Goal: Information Seeking & Learning: Check status

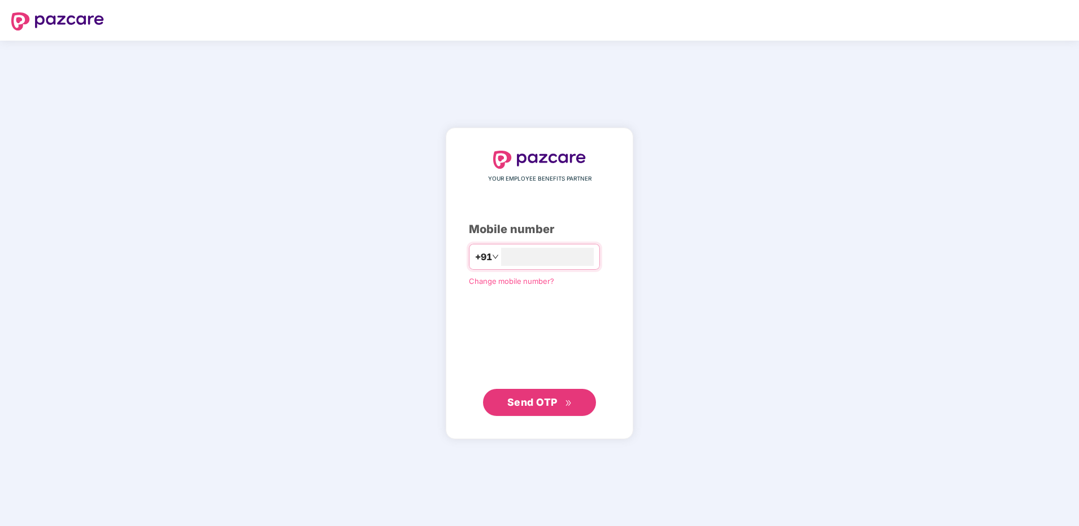
type input "****"
drag, startPoint x: 529, startPoint y: 258, endPoint x: 268, endPoint y: 252, distance: 261.0
click at [268, 252] on div "YOUR EMPLOYEE BENEFITS PARTNER Mobile number +91 **** Change mobile number? Sen…" at bounding box center [539, 284] width 1079 height 486
type input "**********"
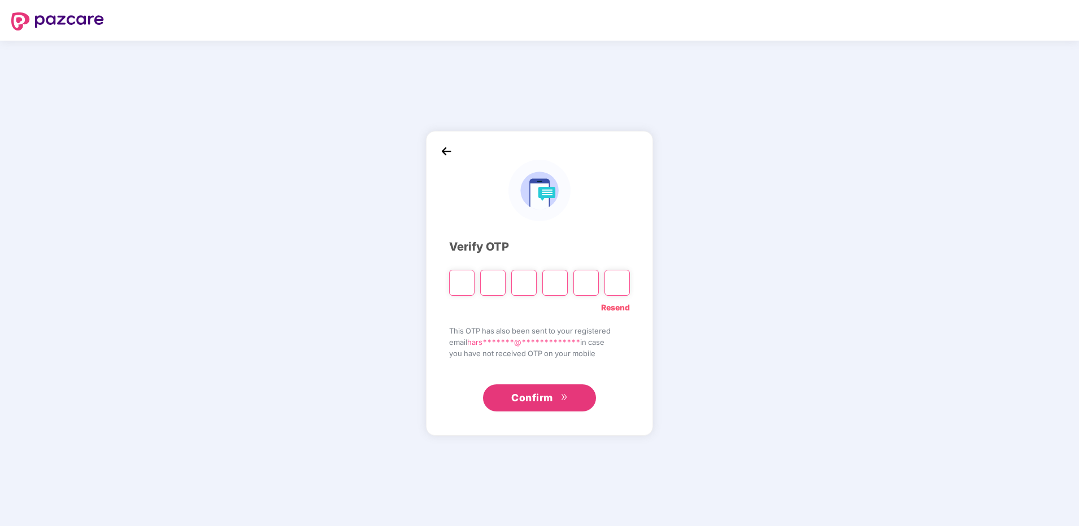
type input "*"
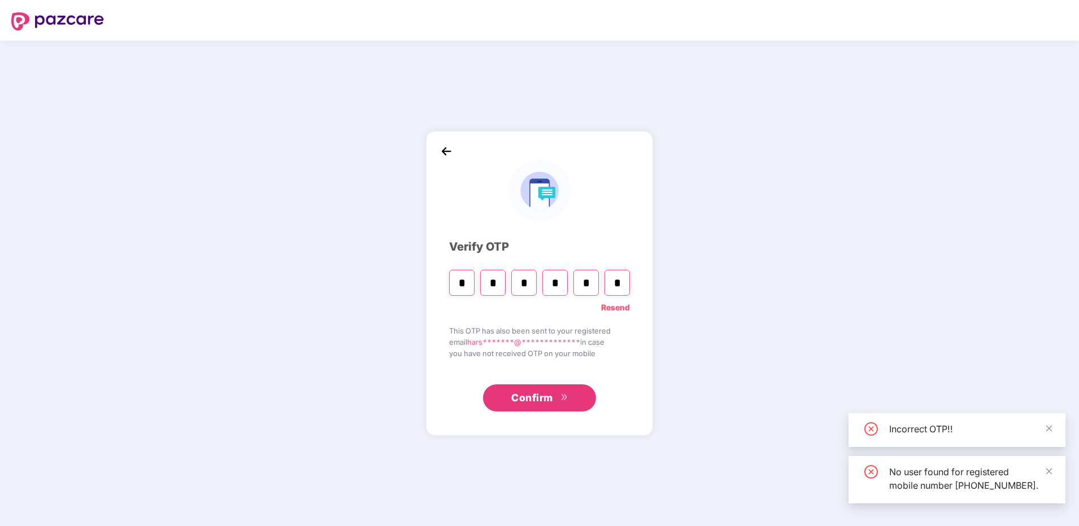
type input "*"
click at [556, 402] on button "Confirm" at bounding box center [539, 398] width 113 height 27
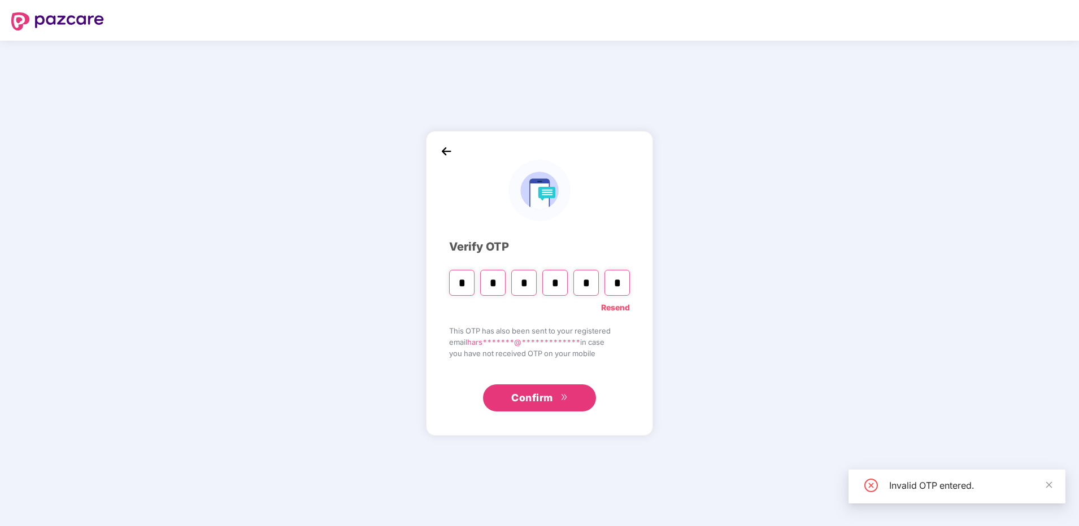
click at [556, 402] on button "Confirm" at bounding box center [539, 398] width 113 height 27
click at [558, 283] on input "*" at bounding box center [554, 283] width 25 height 26
type input "*"
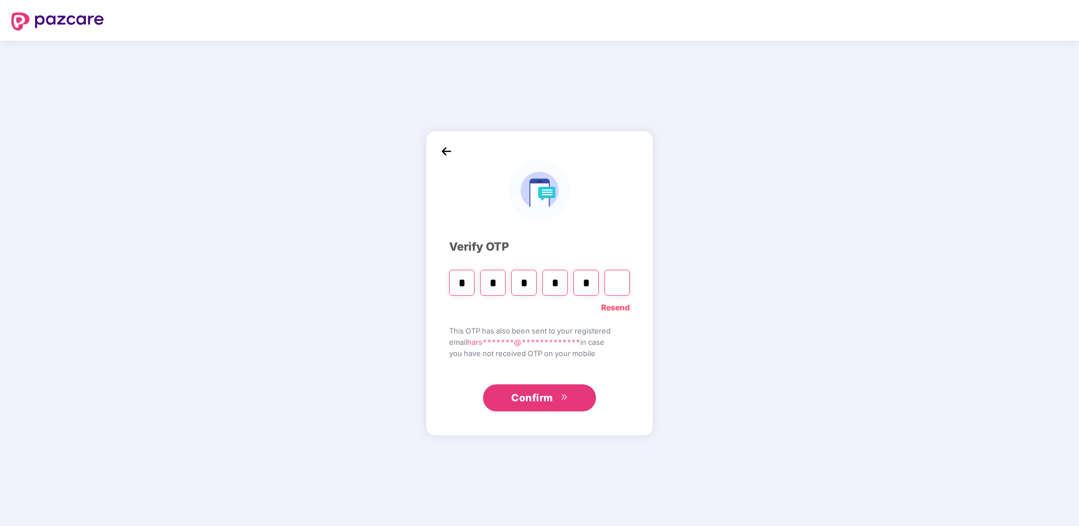
type input "*"
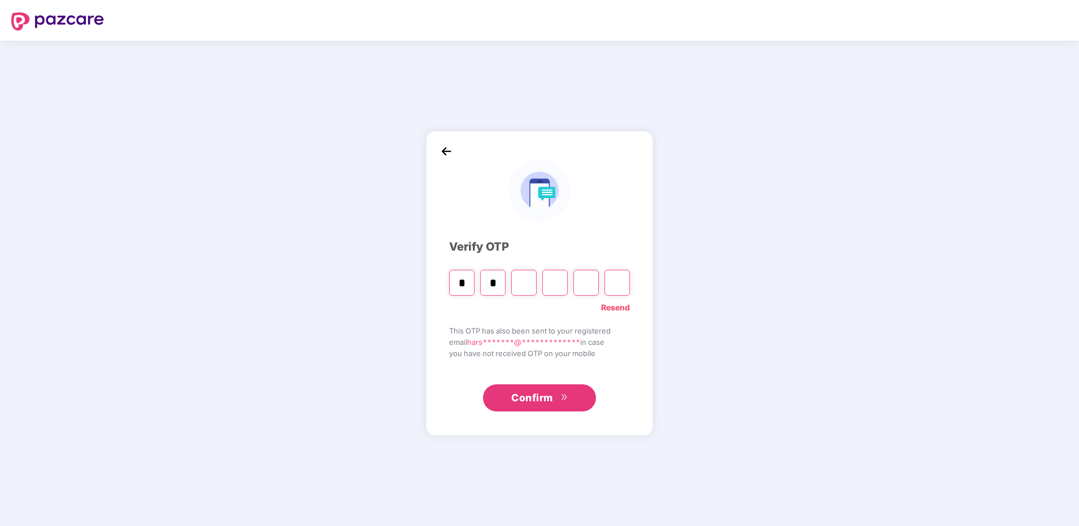
type input "*"
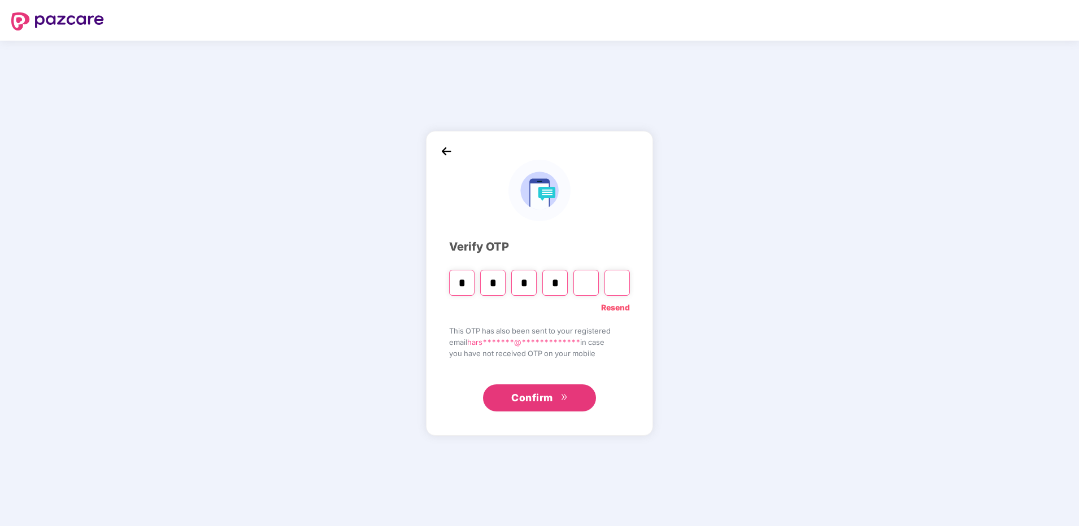
type input "*"
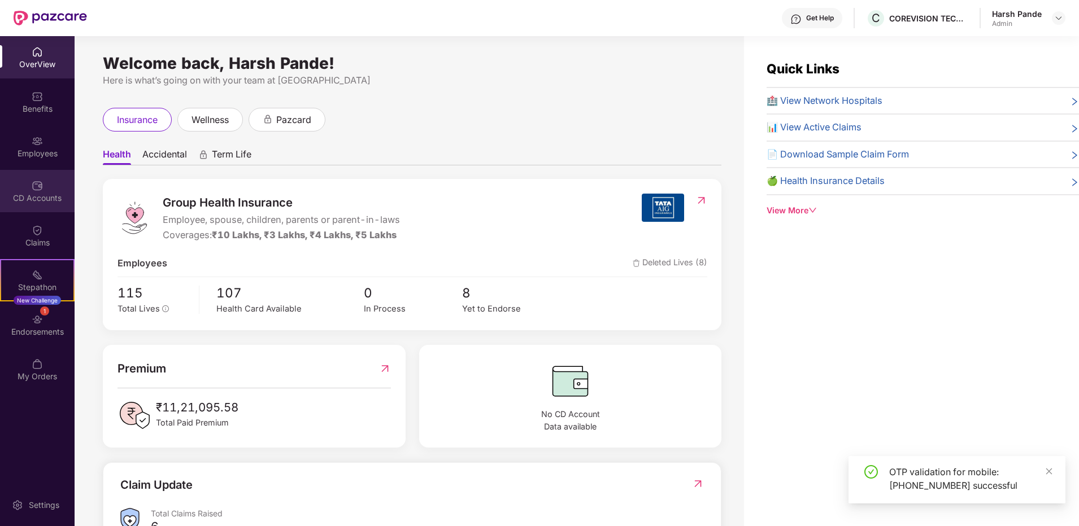
click at [44, 200] on div "CD Accounts" at bounding box center [37, 198] width 75 height 11
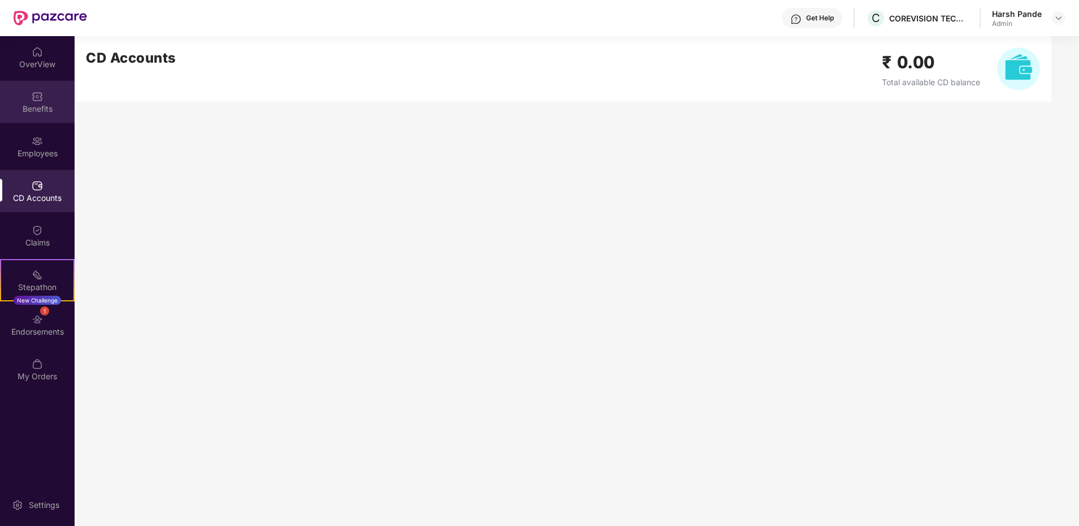
click at [40, 101] on img at bounding box center [37, 96] width 11 height 11
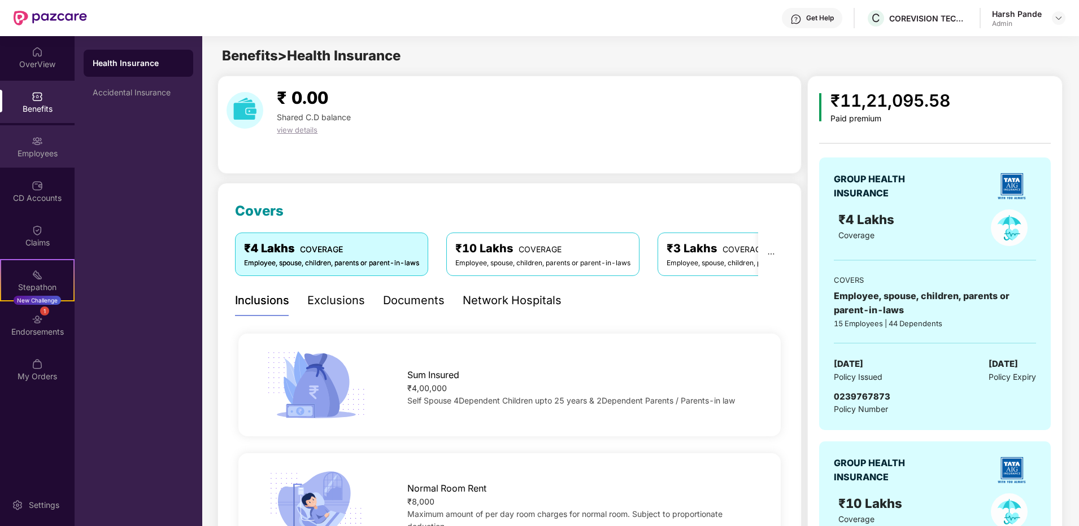
click at [38, 139] on img at bounding box center [37, 141] width 11 height 11
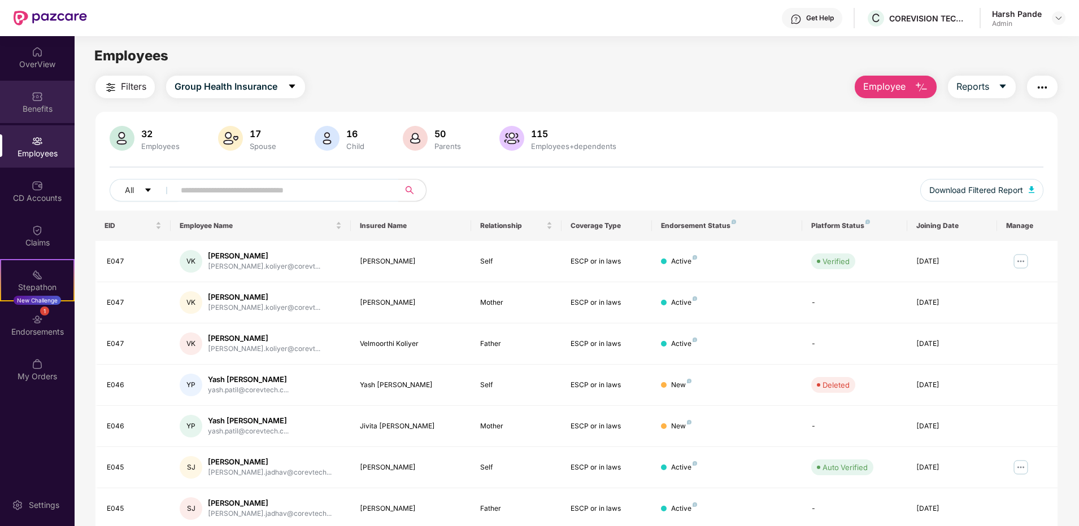
click at [34, 107] on div "Benefits" at bounding box center [37, 108] width 75 height 11
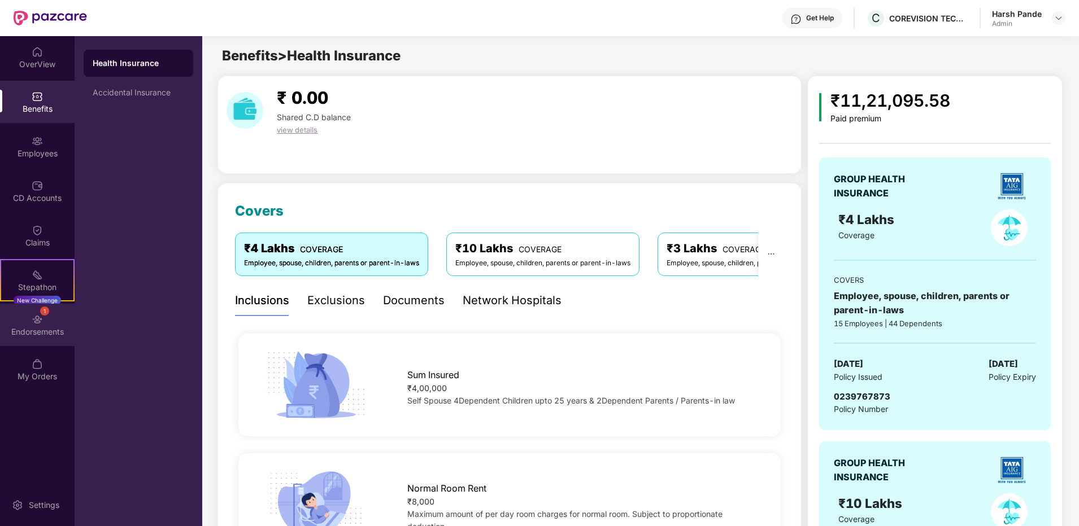
click at [54, 340] on div "1 Endorsements" at bounding box center [37, 325] width 75 height 42
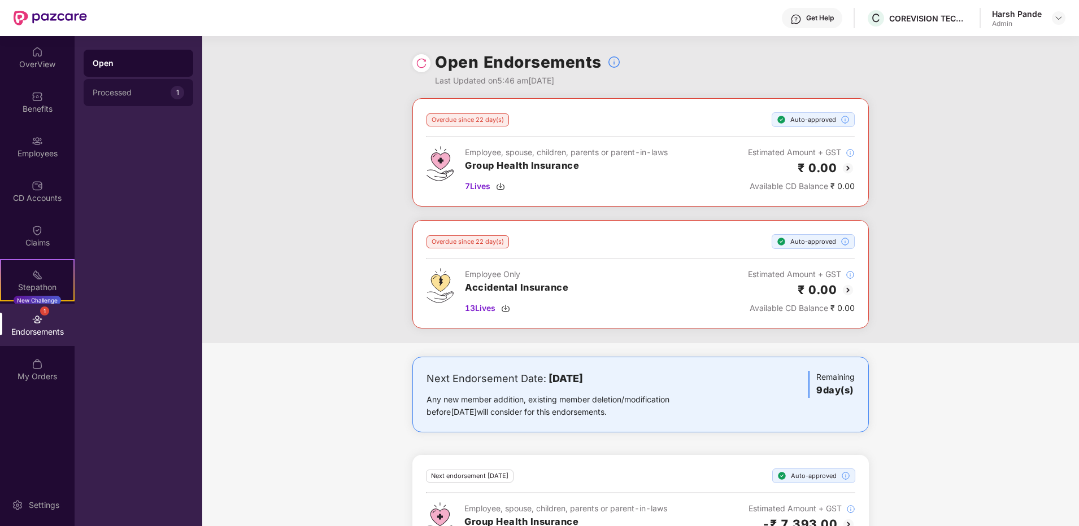
click at [129, 94] on div "Processed" at bounding box center [132, 92] width 78 height 9
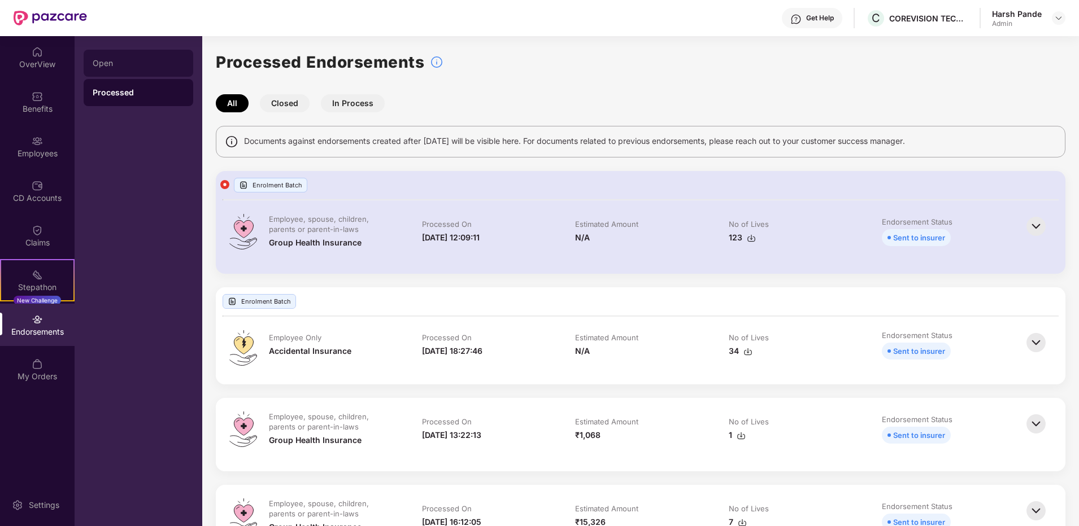
click at [116, 56] on div "Open" at bounding box center [139, 63] width 110 height 27
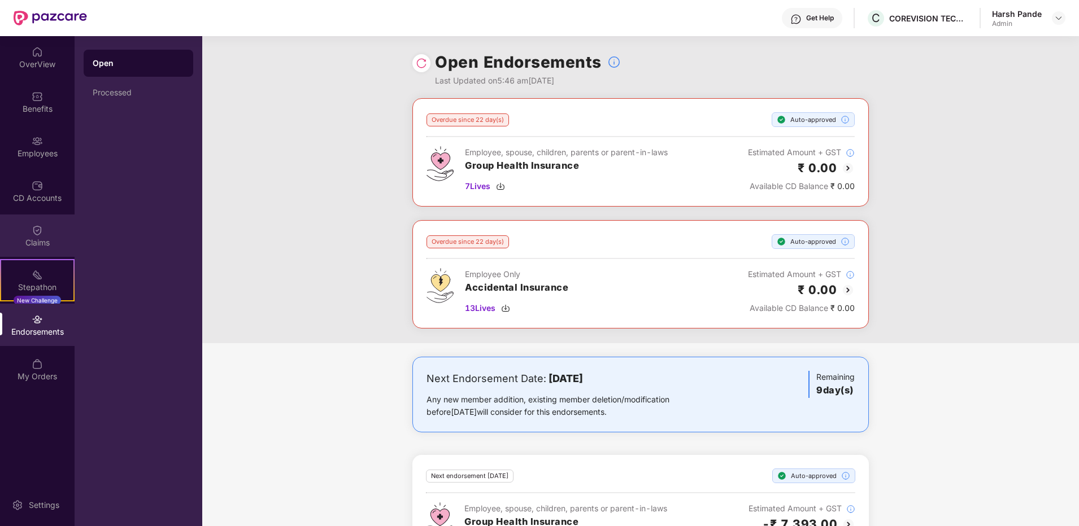
click at [47, 228] on div "Claims" at bounding box center [37, 236] width 75 height 42
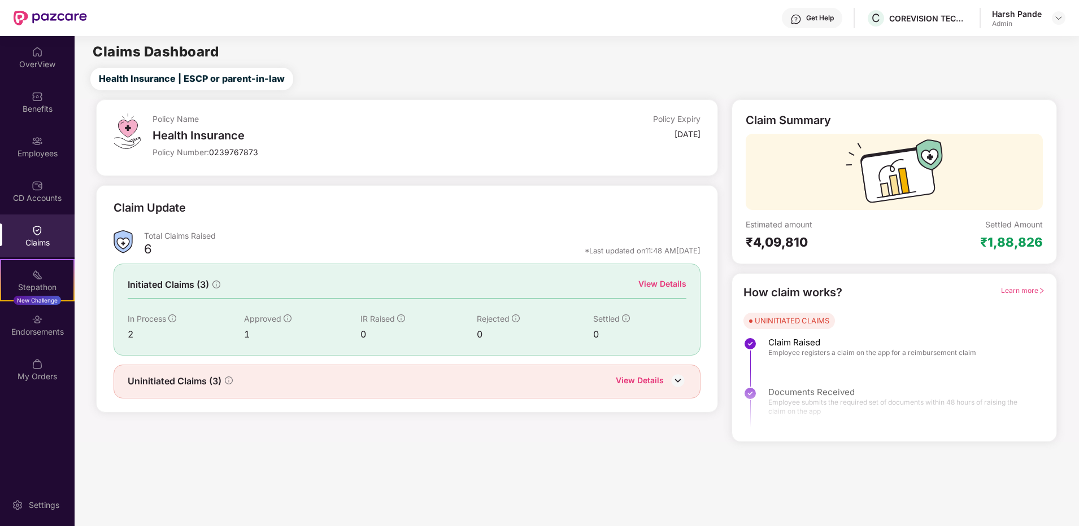
click at [672, 285] on div "View Details" at bounding box center [662, 284] width 48 height 12
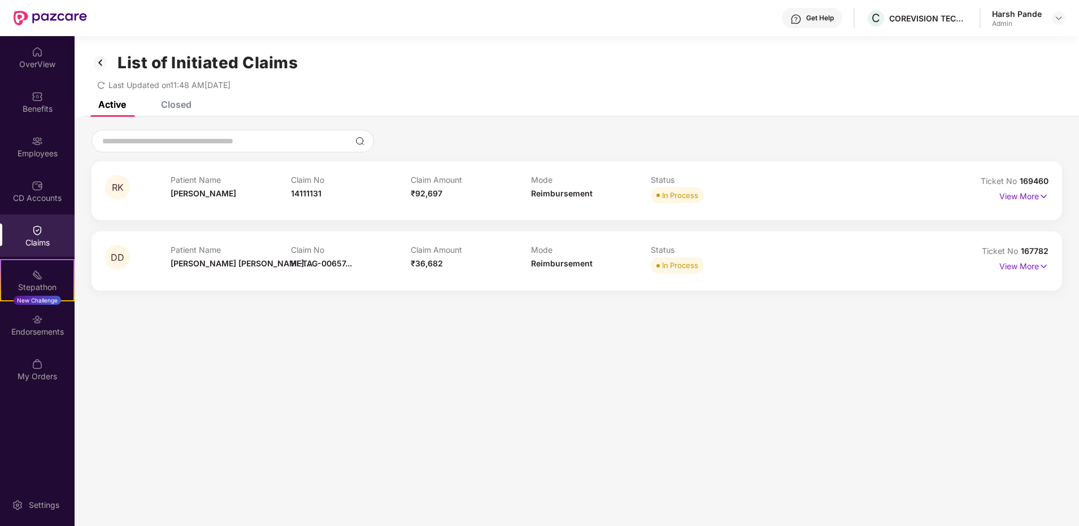
click at [169, 103] on div "Closed" at bounding box center [176, 104] width 30 height 11
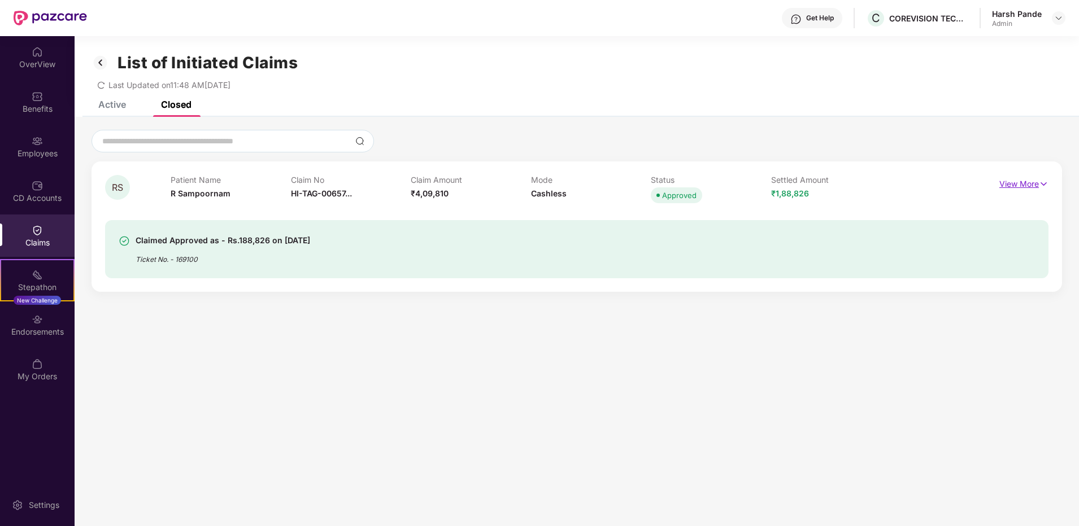
click at [1032, 186] on p "View More" at bounding box center [1023, 182] width 49 height 15
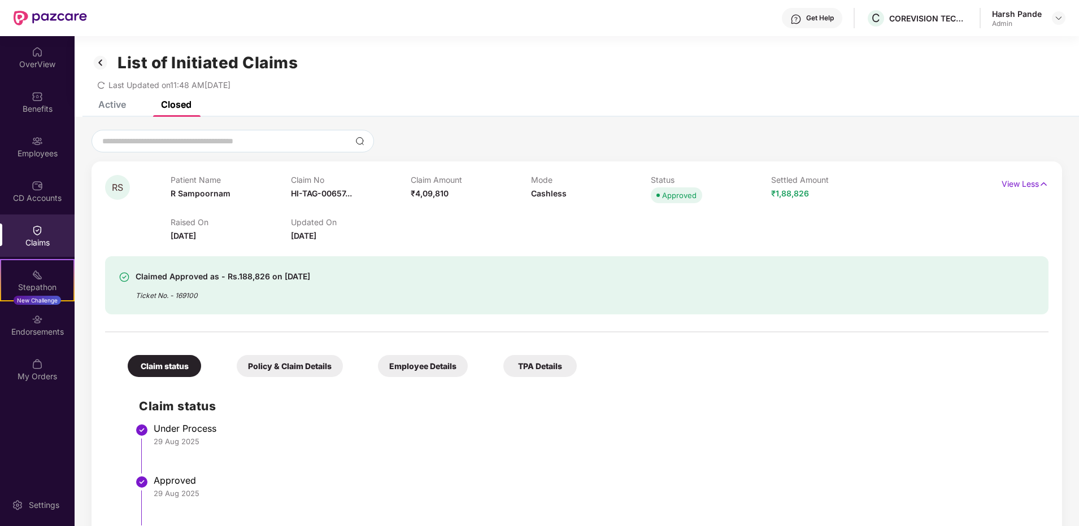
click at [437, 191] on span "₹4,09,810" at bounding box center [430, 194] width 38 height 10
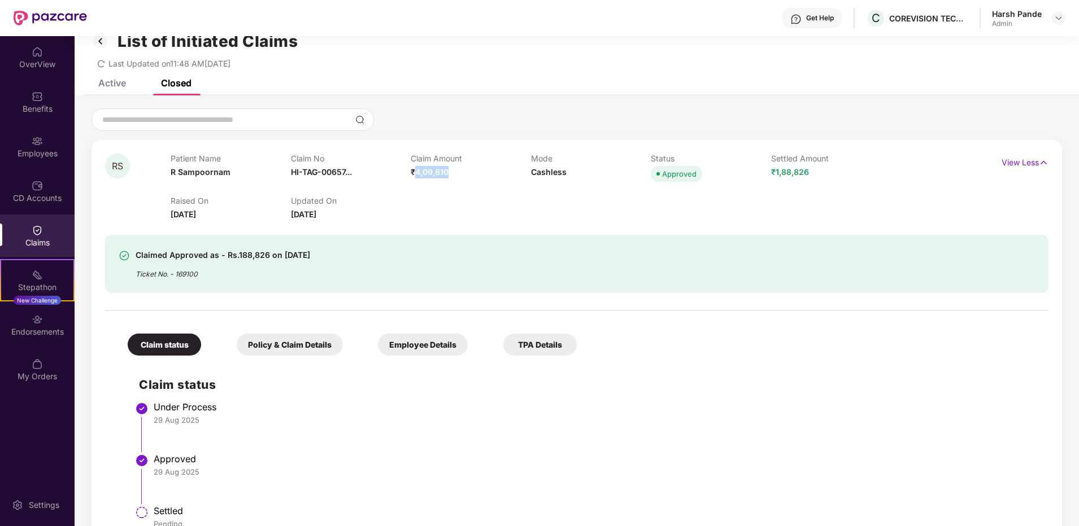
scroll to position [56, 0]
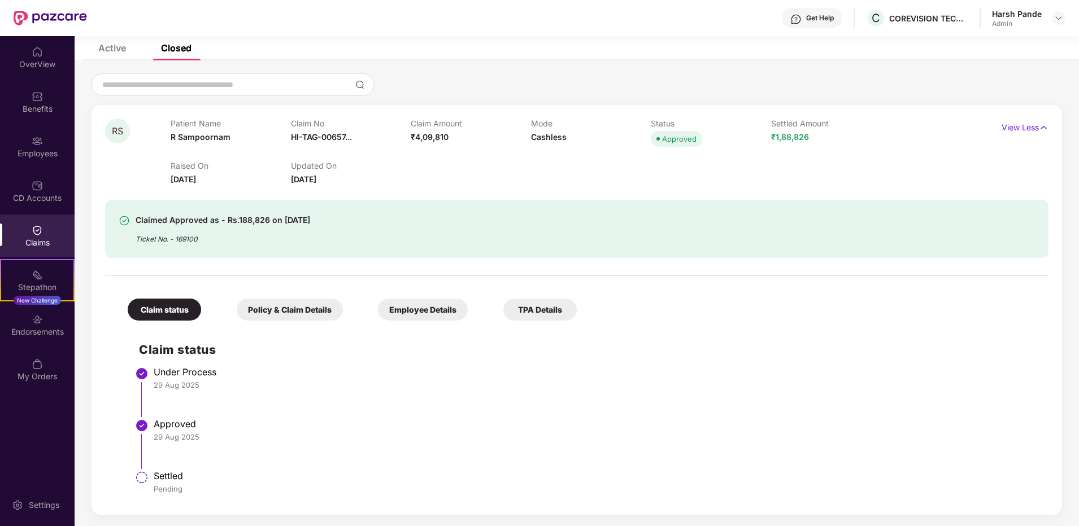
click at [295, 310] on div "Policy & Claim Details" at bounding box center [290, 310] width 106 height 22
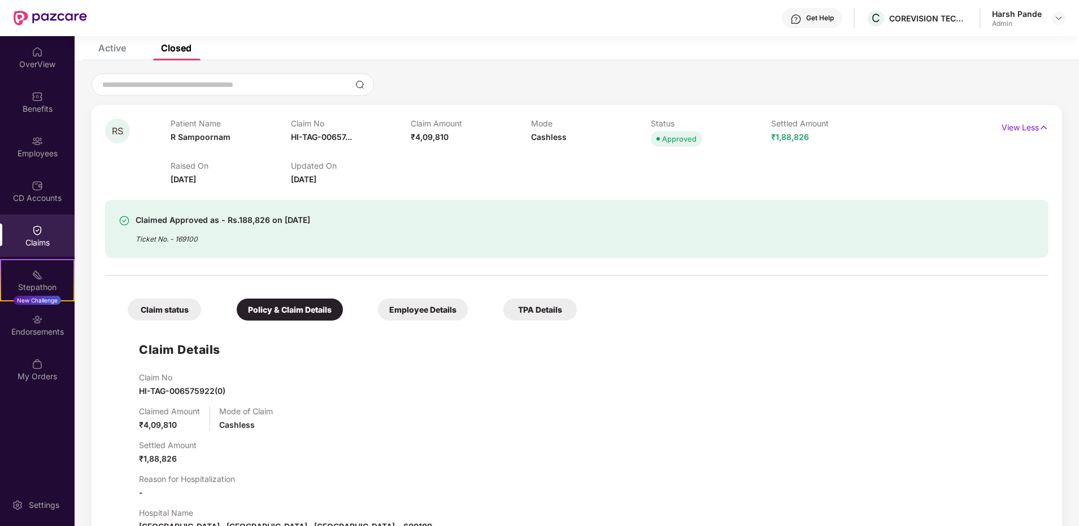
click at [381, 304] on div "Employee Details" at bounding box center [423, 310] width 90 height 22
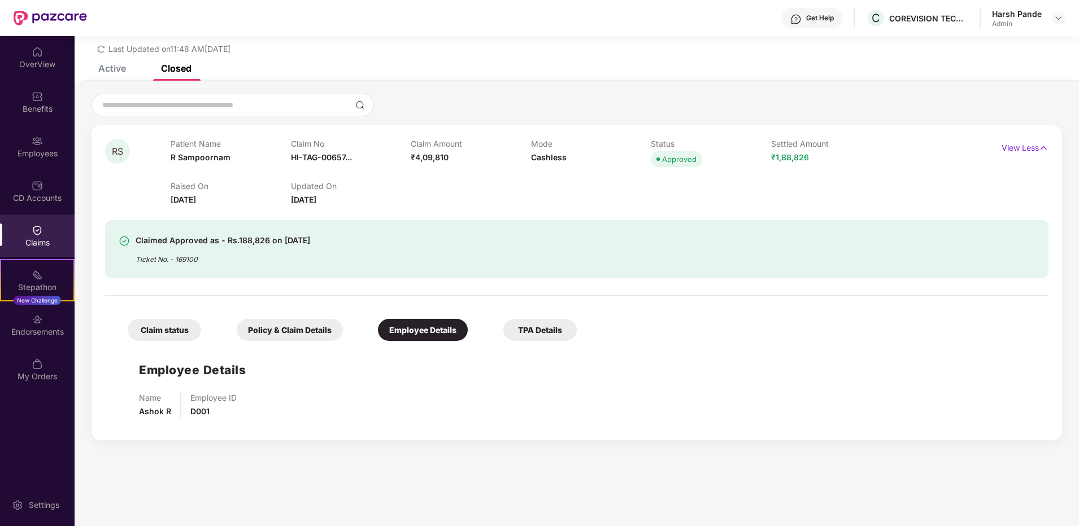
click at [302, 326] on div "Policy & Claim Details" at bounding box center [290, 330] width 106 height 22
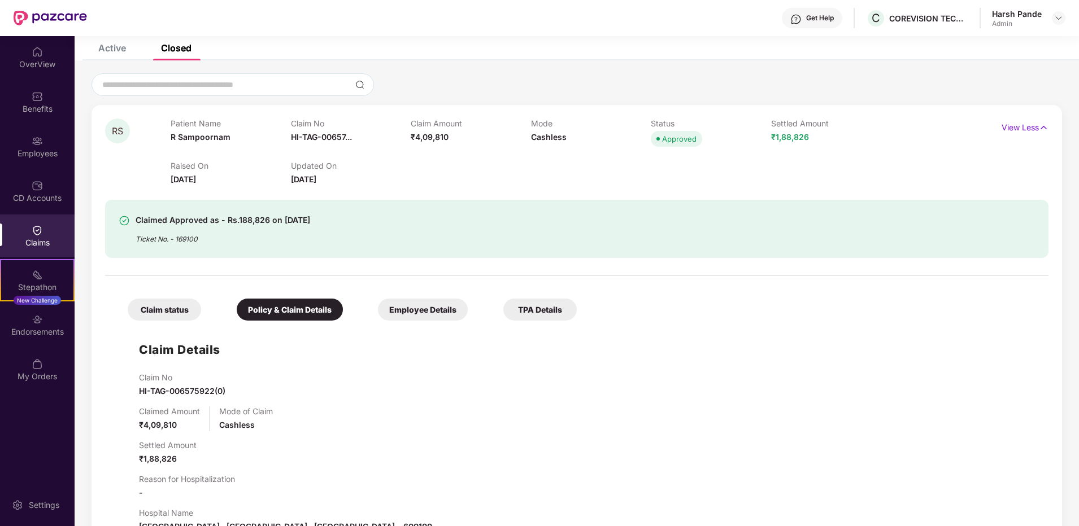
scroll to position [207, 0]
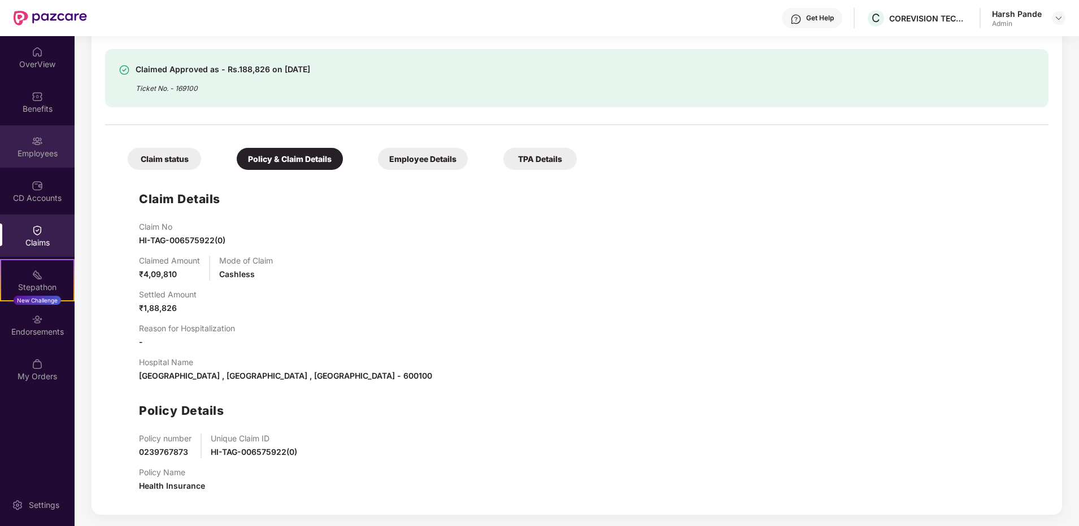
click at [45, 152] on div "Employees" at bounding box center [37, 153] width 75 height 11
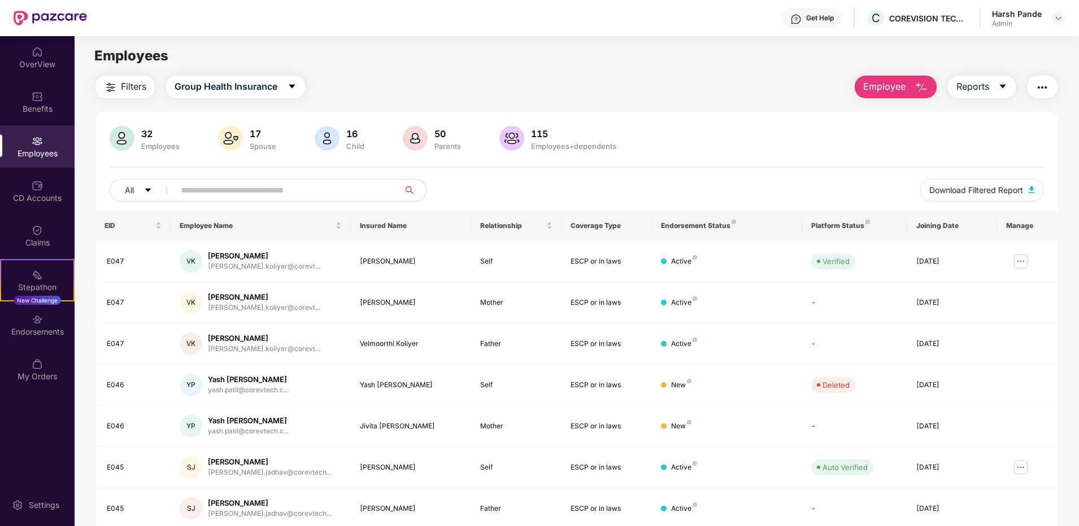
click at [224, 193] on input "text" at bounding box center [282, 190] width 203 height 17
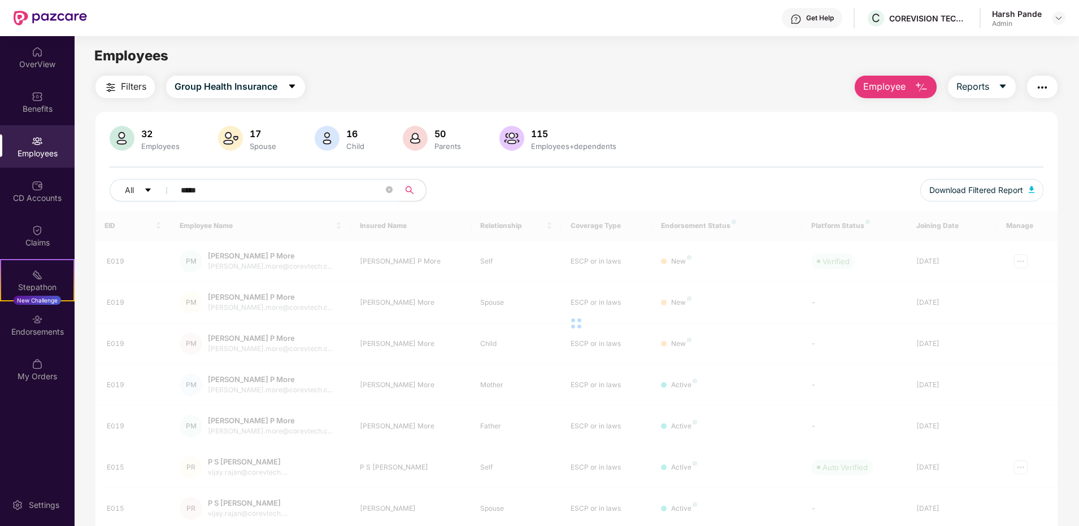
type input "*****"
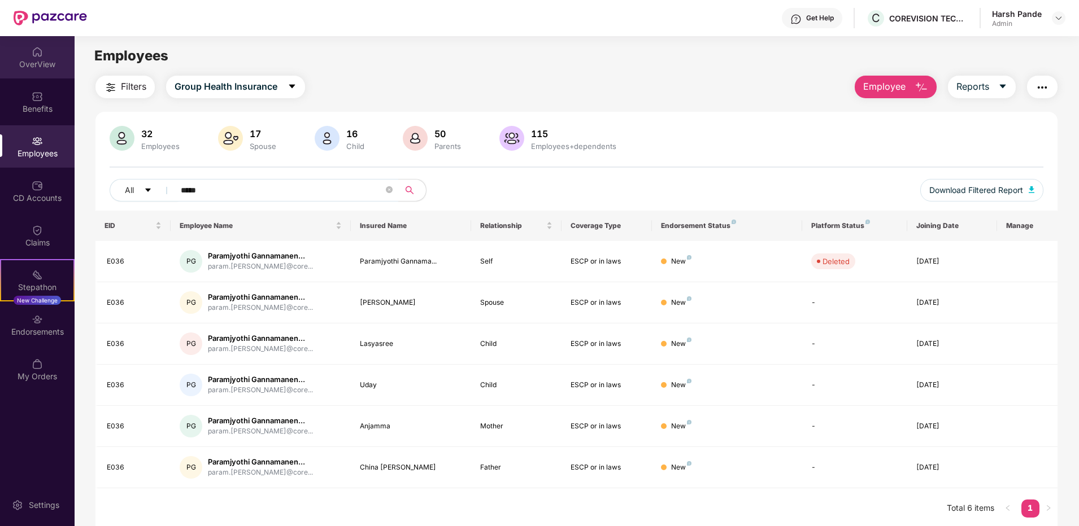
click at [54, 58] on div "OverView" at bounding box center [37, 57] width 75 height 42
